Goal: Task Accomplishment & Management: Use online tool/utility

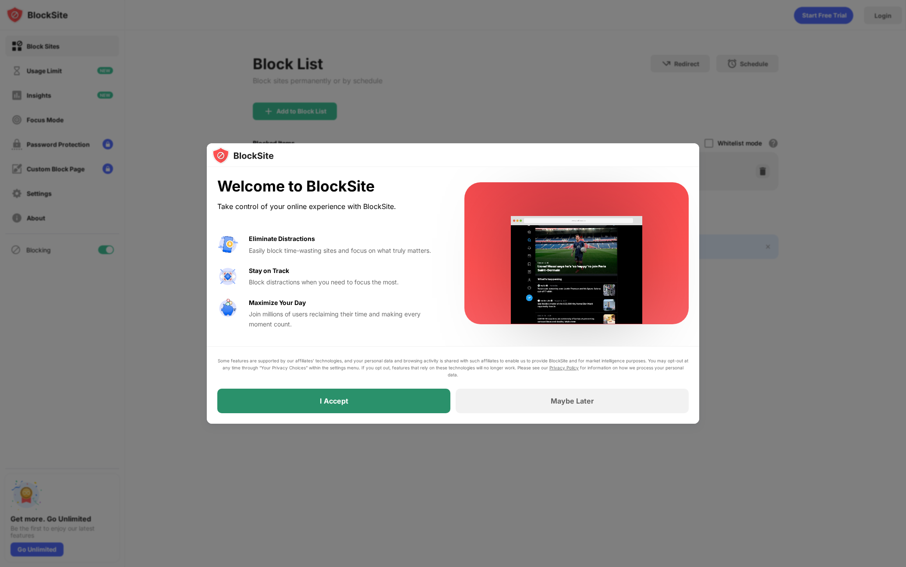
click at [370, 401] on div "I Accept" at bounding box center [333, 400] width 233 height 25
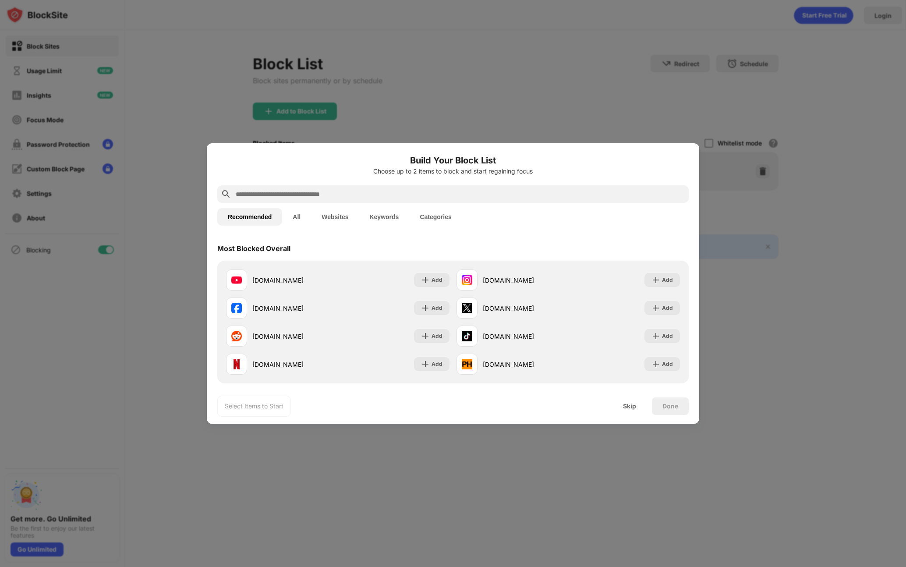
click at [299, 190] on input "text" at bounding box center [460, 194] width 450 height 11
click at [341, 210] on button "Websites" at bounding box center [335, 217] width 48 height 18
click at [315, 196] on input "text" at bounding box center [460, 194] width 450 height 11
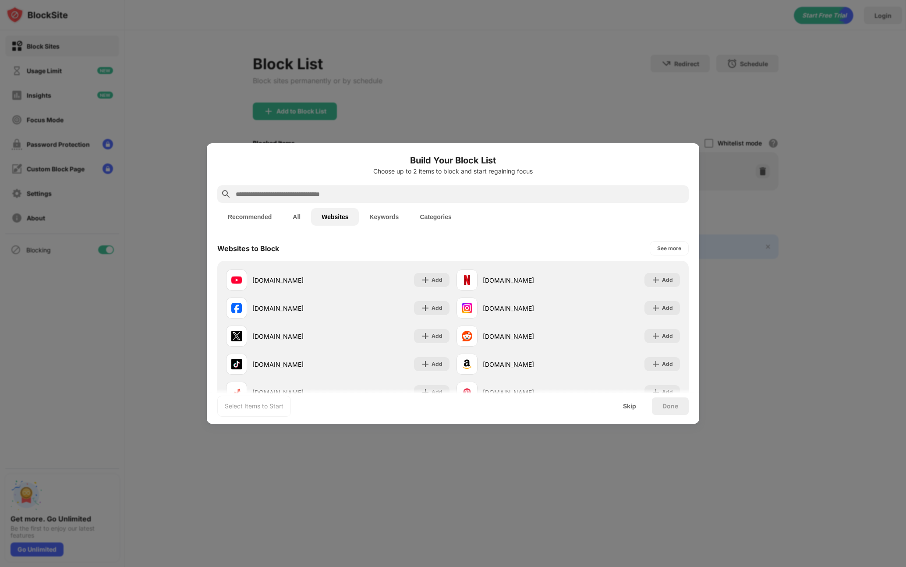
paste input "**********"
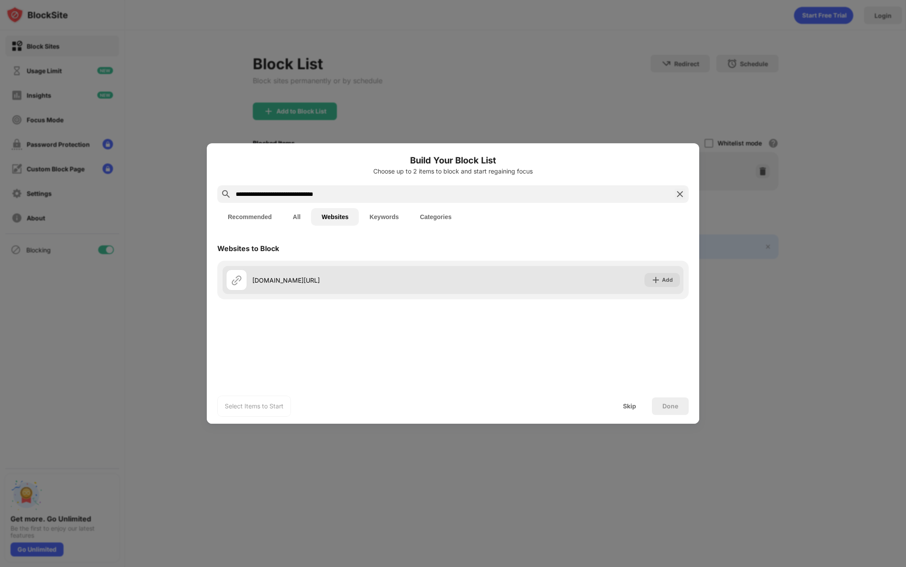
type input "**********"
click at [654, 280] on img at bounding box center [655, 279] width 9 height 9
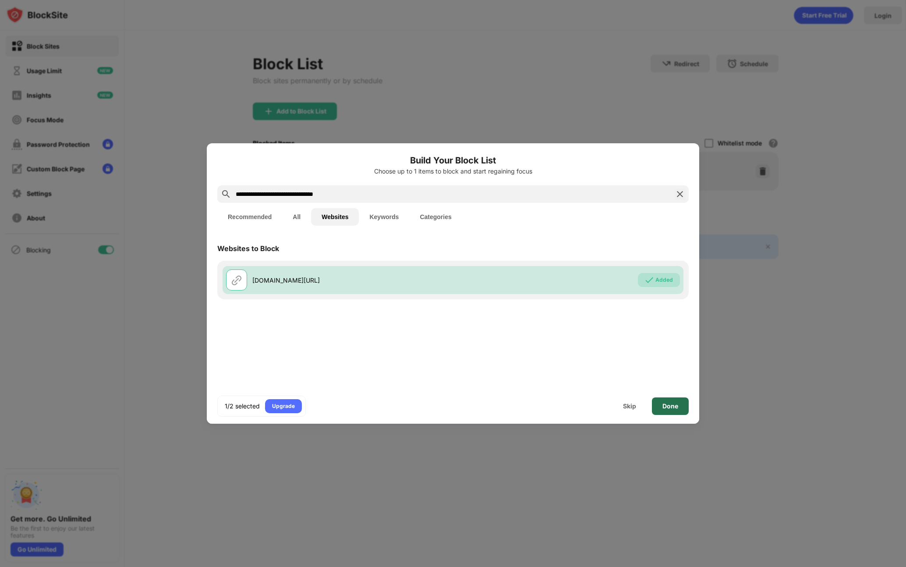
click at [674, 409] on div "Done" at bounding box center [670, 405] width 16 height 7
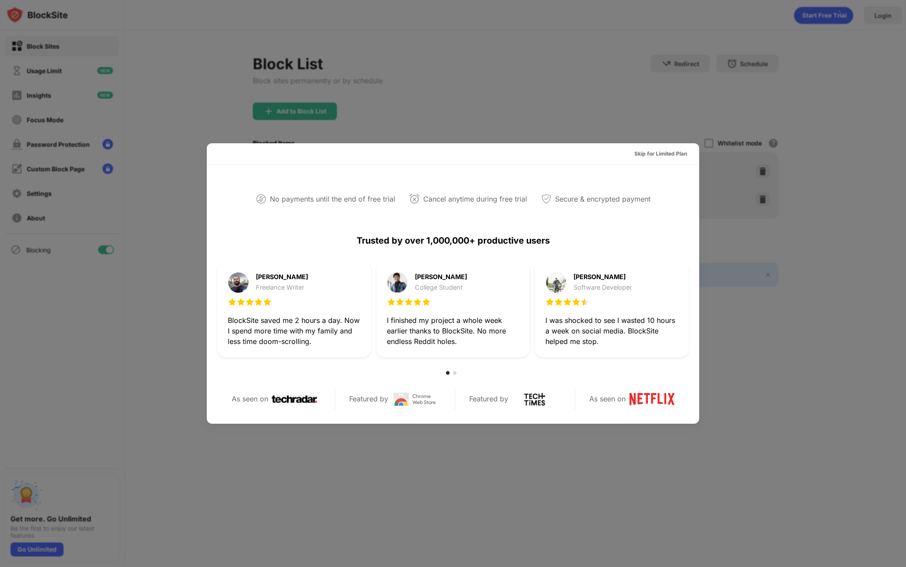
scroll to position [2, 0]
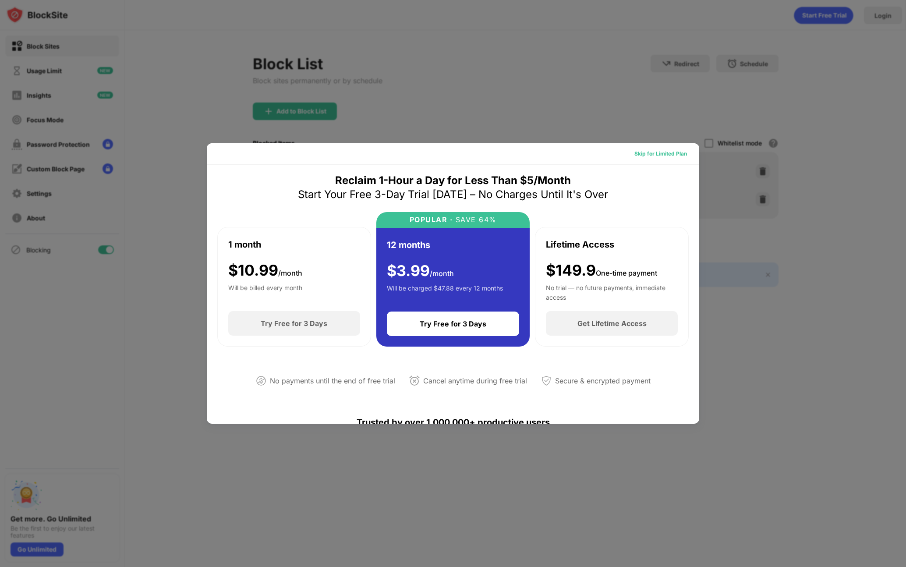
click at [644, 157] on div "Skip for Limited Plan" at bounding box center [660, 153] width 53 height 9
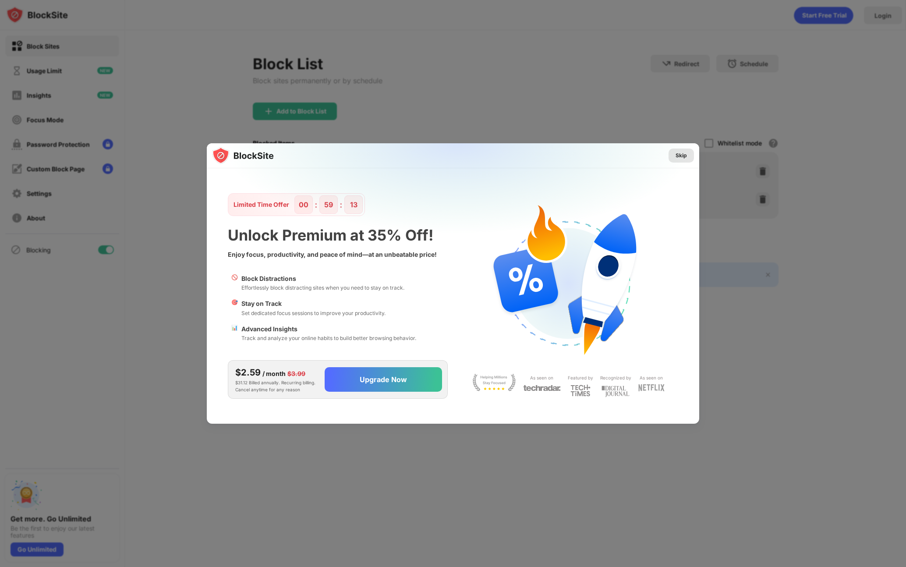
click at [687, 152] on div "Skip" at bounding box center [680, 155] width 25 height 14
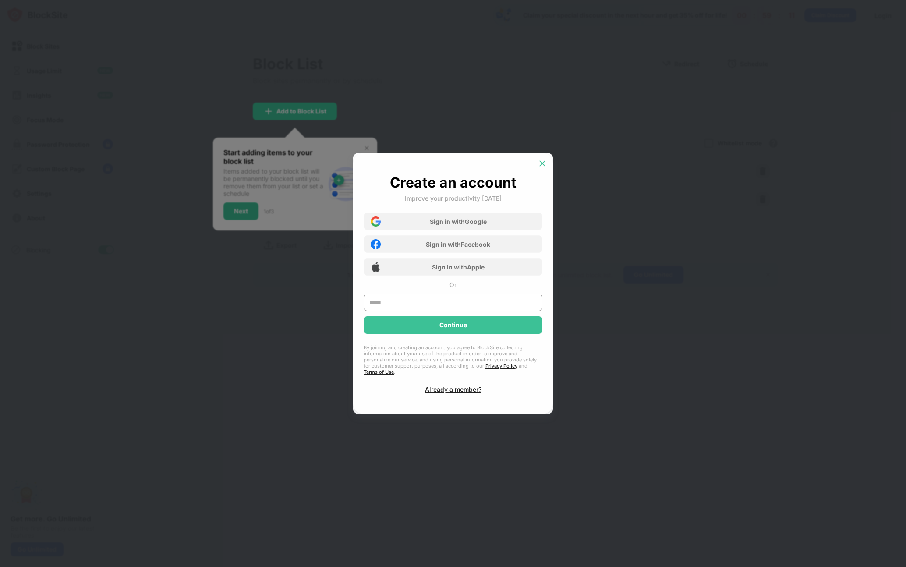
click at [544, 163] on img at bounding box center [542, 163] width 9 height 9
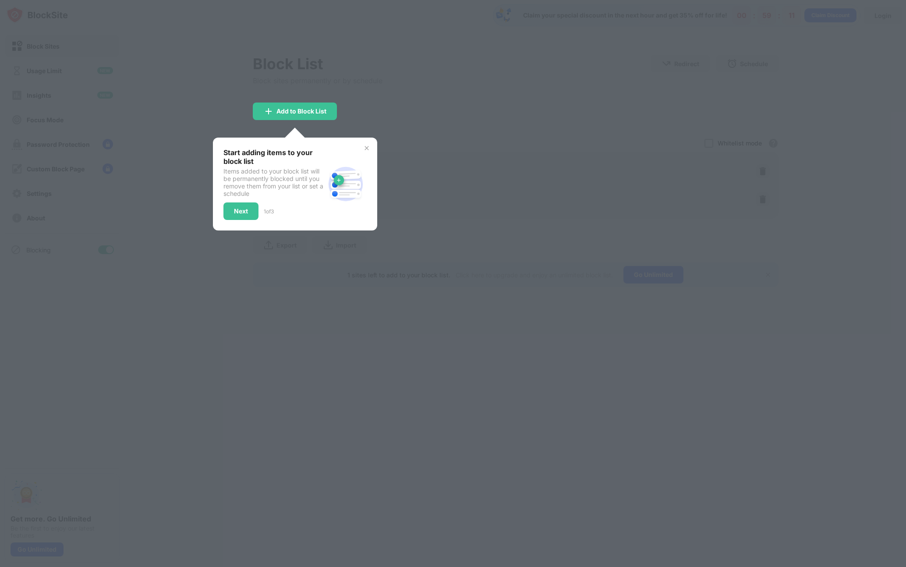
click at [466, 87] on div at bounding box center [453, 283] width 906 height 567
click at [368, 147] on img at bounding box center [366, 148] width 7 height 7
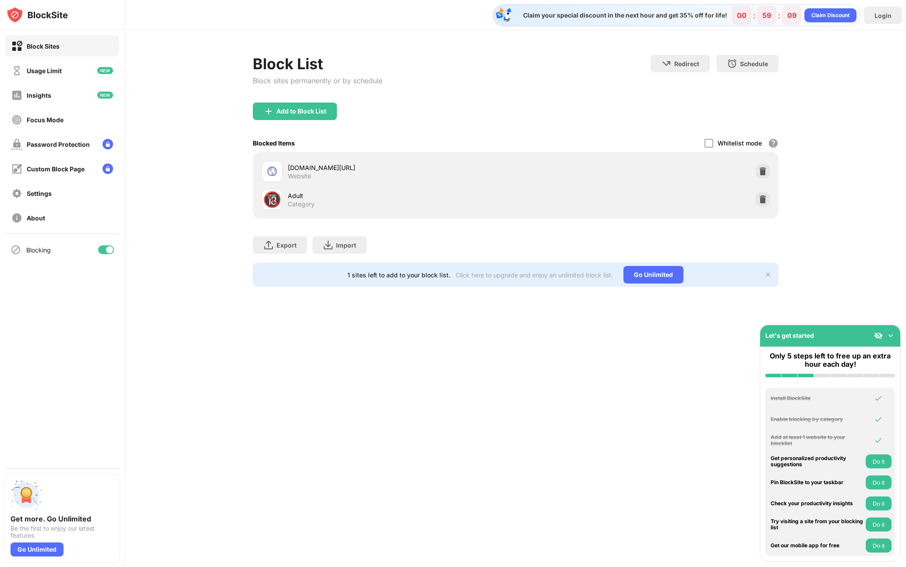
drag, startPoint x: 453, startPoint y: 112, endPoint x: 477, endPoint y: 116, distance: 24.3
click at [459, 114] on div "Add to Block List" at bounding box center [516, 118] width 526 height 32
